Goal: Navigation & Orientation: Find specific page/section

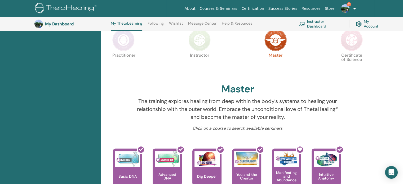
scroll to position [67, 0]
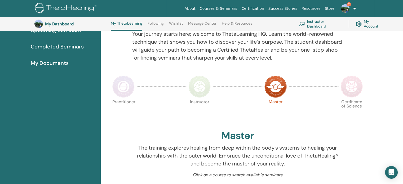
click at [353, 88] on img at bounding box center [352, 87] width 22 height 22
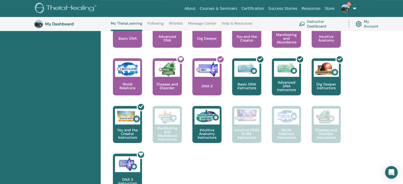
scroll to position [252, 0]
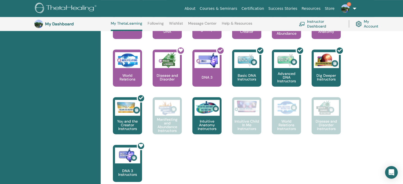
click at [391, 84] on div "Hello, Yunis Your journey starts here; welcome to ThetaLearning HQ. Learn the w…" at bounding box center [252, 39] width 303 height 438
click at [323, 27] on link "Instructor Dashboard" at bounding box center [320, 24] width 43 height 12
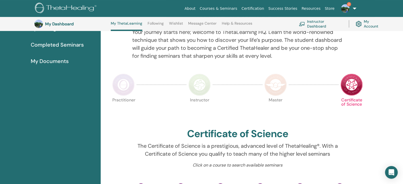
scroll to position [67, 0]
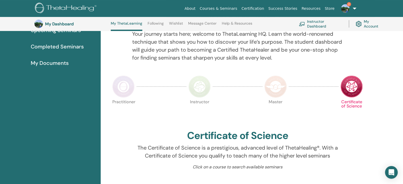
click at [126, 90] on img at bounding box center [123, 87] width 22 height 22
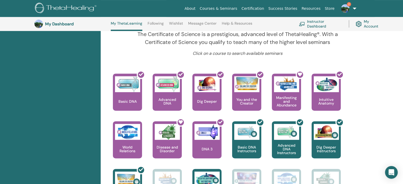
scroll to position [199, 0]
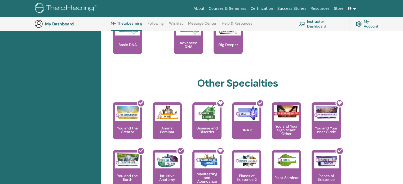
scroll to position [306, 0]
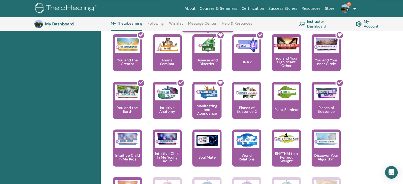
click at [223, 33] on icon at bounding box center [221, 35] width 4 height 4
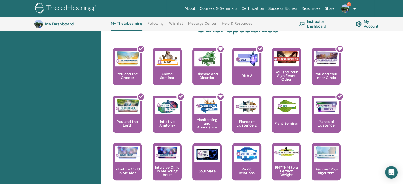
scroll to position [279, 0]
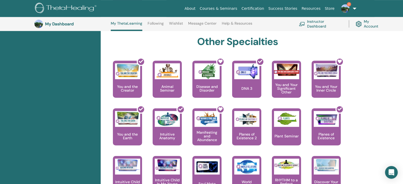
click at [180, 22] on link "Wishlist" at bounding box center [176, 25] width 14 height 8
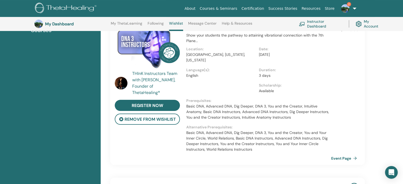
scroll to position [93, 0]
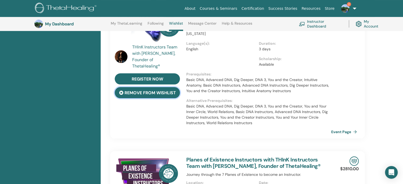
click at [173, 95] on button "remove from wishlist" at bounding box center [147, 92] width 65 height 11
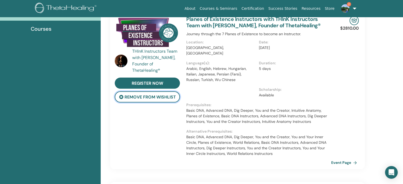
scroll to position [67, 0]
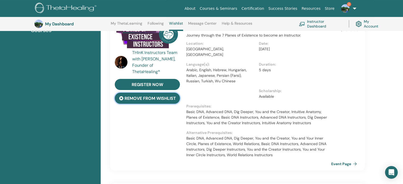
click at [165, 101] on button "remove from wishlist" at bounding box center [147, 98] width 65 height 11
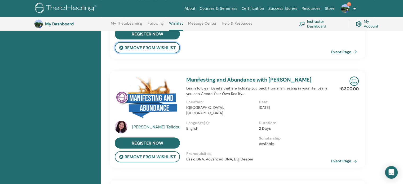
scroll to position [146, 0]
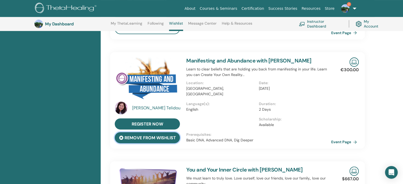
click at [160, 140] on button "remove from wishlist" at bounding box center [147, 137] width 65 height 11
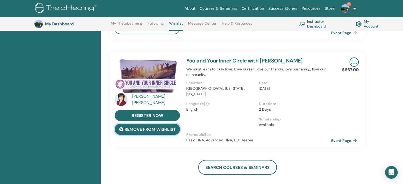
click at [167, 130] on button "remove from wishlist" at bounding box center [147, 129] width 65 height 11
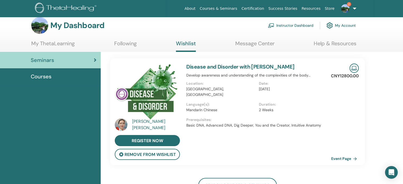
scroll to position [0, 0]
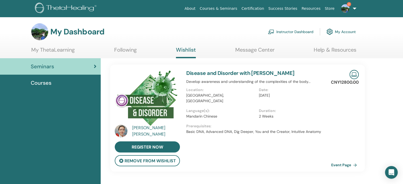
click at [248, 72] on link "Disease and Disorder with Feng Jin" at bounding box center [240, 73] width 108 height 7
click at [197, 74] on link "Disease and Disorder with Feng Jin" at bounding box center [240, 73] width 108 height 7
click at [158, 87] on img at bounding box center [146, 98] width 63 height 56
click at [76, 10] on img at bounding box center [66, 9] width 63 height 12
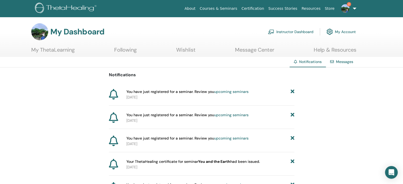
click at [297, 29] on link "Instructor Dashboard" at bounding box center [291, 32] width 46 height 12
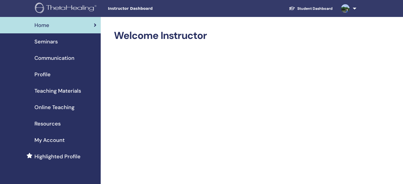
click at [54, 43] on span "Seminars" at bounding box center [45, 42] width 23 height 8
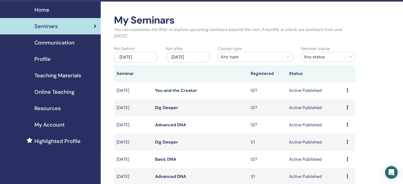
scroll to position [53, 0]
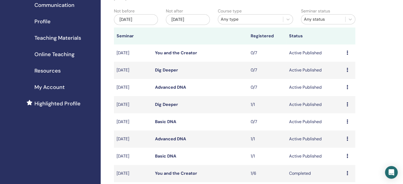
click at [51, 71] on span "Resources" at bounding box center [47, 71] width 26 height 8
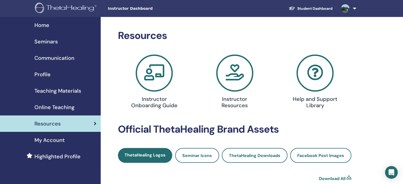
click at [52, 107] on span "Online Teaching" at bounding box center [54, 107] width 40 height 8
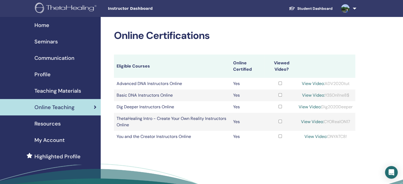
click at [62, 46] on link "Seminars" at bounding box center [50, 41] width 101 height 16
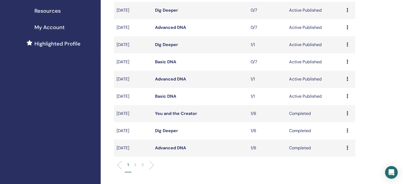
scroll to position [133, 0]
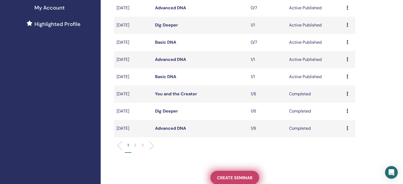
click at [239, 174] on link "Create seminar" at bounding box center [235, 178] width 49 height 14
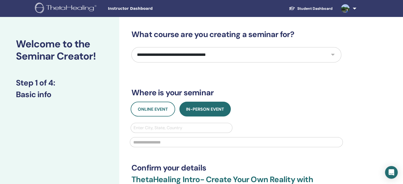
click at [193, 58] on select "**********" at bounding box center [237, 54] width 210 height 15
click at [403, 60] on div "**********" at bounding box center [201, 159] width 403 height 285
click at [141, 9] on span "Instructor Dashboard" at bounding box center [148, 9] width 80 height 6
click at [76, 6] on img at bounding box center [66, 9] width 63 height 12
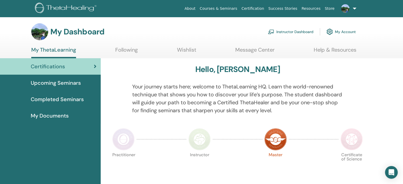
click at [77, 86] on span "Upcoming Seminars" at bounding box center [56, 83] width 50 height 8
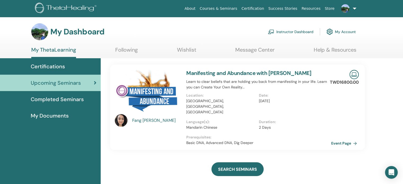
click at [43, 99] on span "Completed Seminars" at bounding box center [57, 99] width 53 height 8
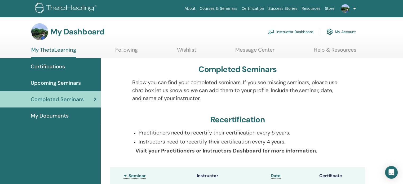
click at [48, 117] on span "My Documents" at bounding box center [50, 116] width 38 height 8
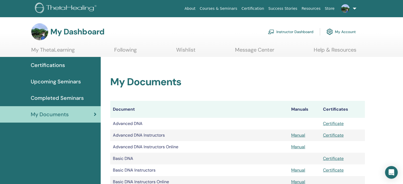
click at [58, 66] on span "Certifications" at bounding box center [48, 65] width 34 height 8
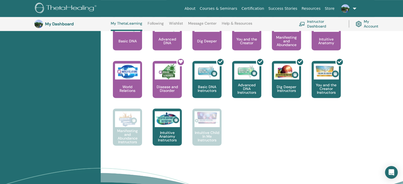
scroll to position [252, 0]
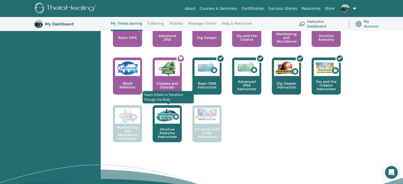
click at [164, 123] on img at bounding box center [167, 116] width 25 height 16
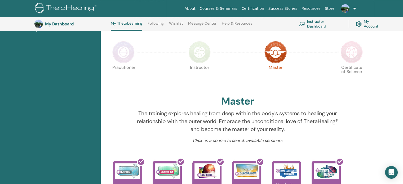
scroll to position [67, 0]
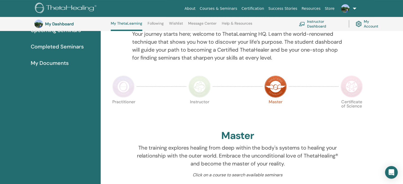
click at [239, 27] on link "Help & Resources" at bounding box center [237, 25] width 30 height 8
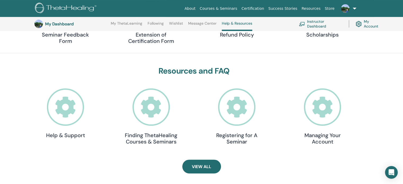
scroll to position [120, 0]
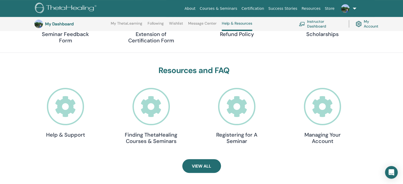
click at [246, 100] on icon at bounding box center [236, 106] width 37 height 37
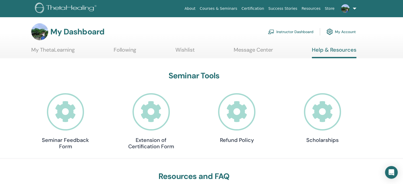
click at [64, 47] on link "My ThetaLearning" at bounding box center [52, 52] width 43 height 10
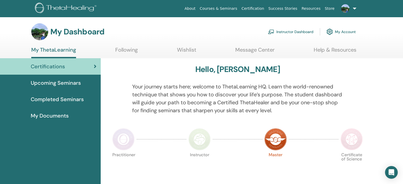
click at [66, 85] on span "Upcoming Seminars" at bounding box center [56, 83] width 50 height 8
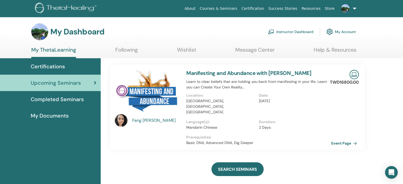
click at [63, 101] on span "Completed Seminars" at bounding box center [57, 99] width 53 height 8
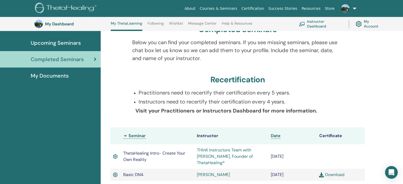
scroll to position [40, 0]
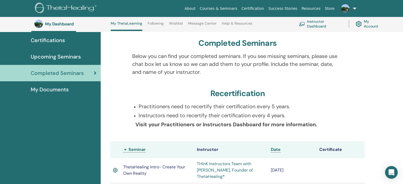
click at [197, 23] on link "Message Center" at bounding box center [202, 25] width 28 height 8
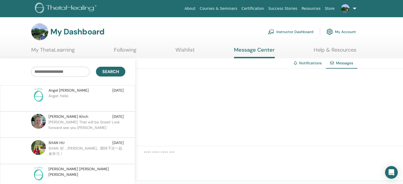
click at [97, 91] on div "Angel Chung Aug 24" at bounding box center [86, 91] width 75 height 6
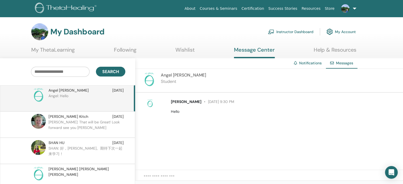
click at [328, 51] on link "Help & Resources" at bounding box center [335, 52] width 43 height 10
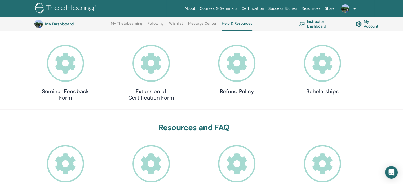
scroll to position [67, 0]
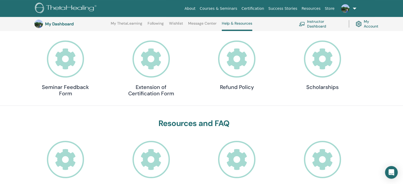
click at [324, 61] on icon at bounding box center [322, 59] width 37 height 37
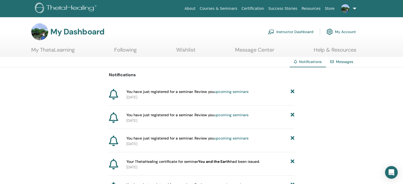
click at [60, 51] on link "My ThetaLearning" at bounding box center [52, 52] width 43 height 10
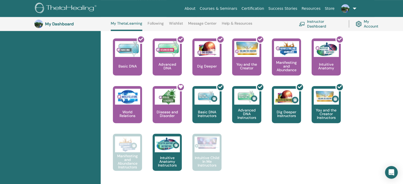
scroll to position [226, 0]
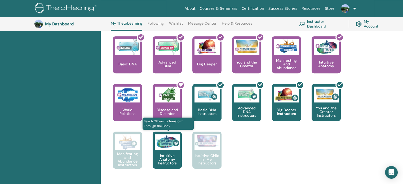
click at [166, 159] on p "Intuitive Anatomy Instructors" at bounding box center [167, 159] width 29 height 11
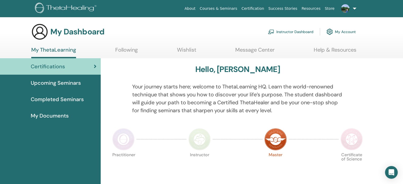
click at [54, 82] on span "Upcoming Seminars" at bounding box center [56, 83] width 50 height 8
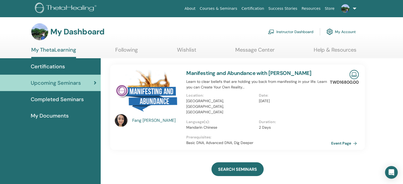
click at [51, 101] on span "Completed Seminars" at bounding box center [57, 99] width 53 height 8
click at [50, 114] on span "My Documents" at bounding box center [50, 116] width 38 height 8
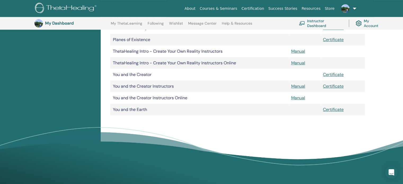
scroll to position [119, 0]
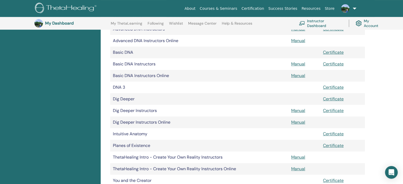
click at [374, 23] on link "My Account" at bounding box center [370, 24] width 28 height 12
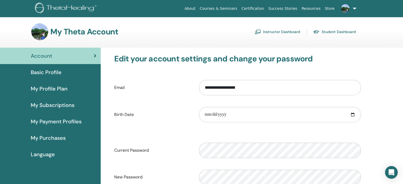
click at [345, 6] on img at bounding box center [345, 8] width 8 height 8
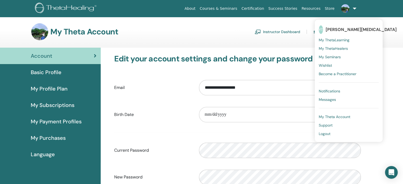
click at [293, 33] on link "Instructor Dashboard" at bounding box center [278, 32] width 46 height 8
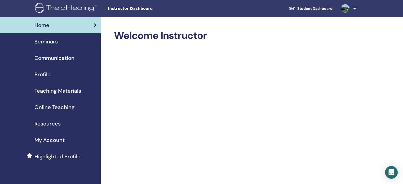
click at [51, 118] on link "Resources" at bounding box center [50, 124] width 101 height 16
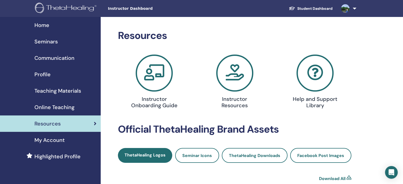
click at [344, 7] on img at bounding box center [345, 8] width 8 height 8
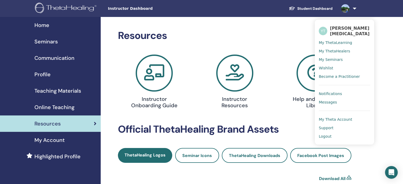
click at [334, 42] on span "My ThetaLearning" at bounding box center [335, 42] width 33 height 5
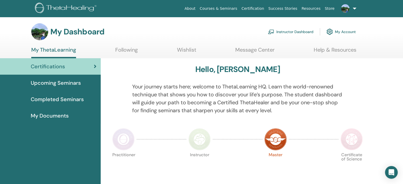
click at [329, 33] on img at bounding box center [330, 31] width 6 height 9
click at [336, 52] on link "Help & Resources" at bounding box center [335, 52] width 43 height 10
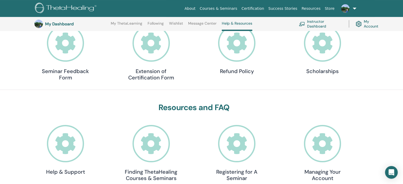
scroll to position [93, 0]
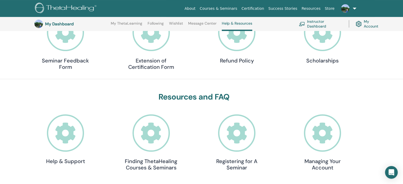
click at [325, 44] on icon at bounding box center [322, 32] width 37 height 37
